Goal: Information Seeking & Learning: Understand process/instructions

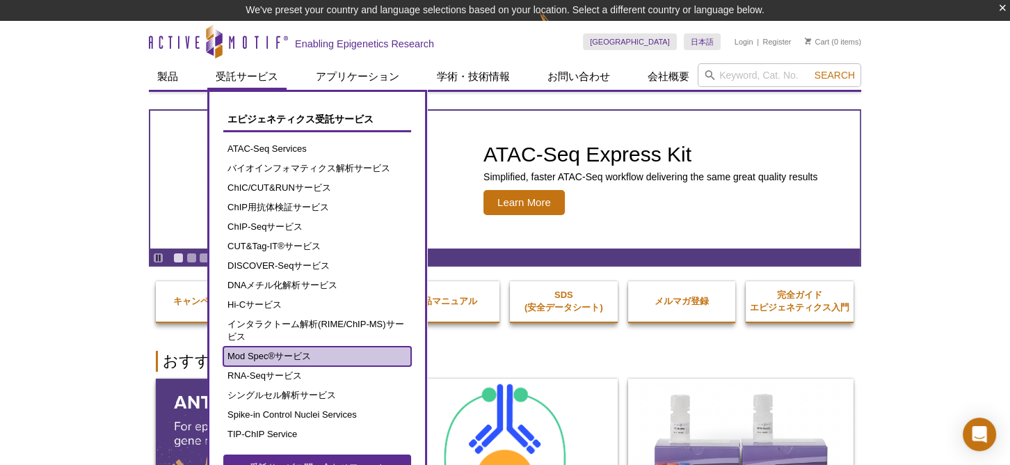
click at [312, 351] on link "Mod Spec®サービス" at bounding box center [317, 355] width 188 height 19
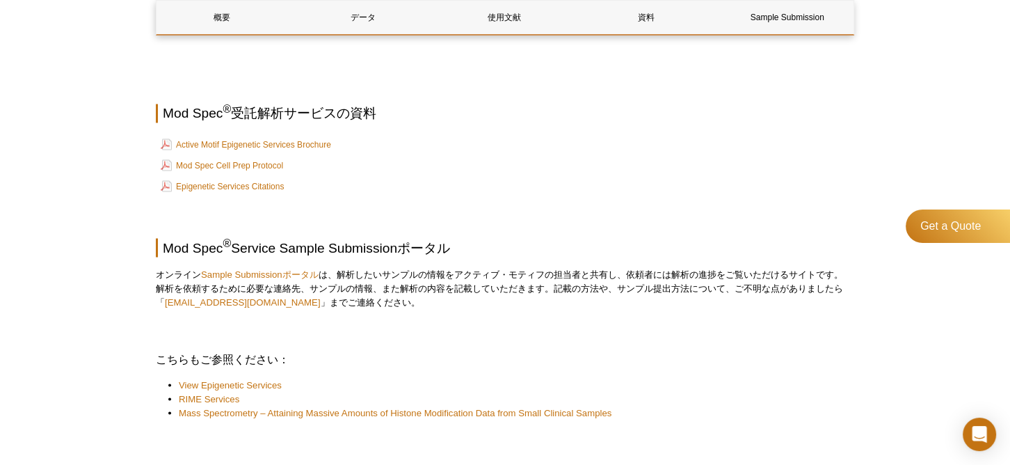
scroll to position [2635, 0]
click at [248, 168] on link "Mod Spec Cell Prep Protocol" at bounding box center [222, 165] width 122 height 17
